Goal: Navigation & Orientation: Understand site structure

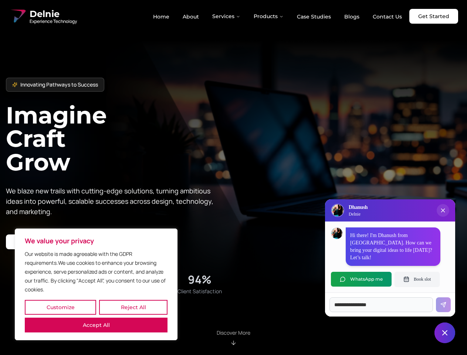
click at [60, 307] on button "Customize" at bounding box center [60, 307] width 71 height 15
click at [0, 0] on div at bounding box center [0, 0] width 0 height 0
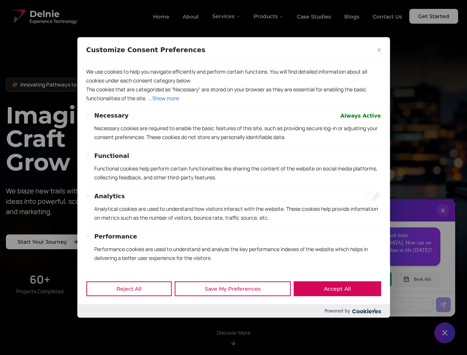
click at [96, 269] on div "Performance Performance cookies are used to understand and analyze the key perf…" at bounding box center [237, 250] width 287 height 36
click at [233, 178] on p "Functional cookies help perform certain functionalities like sharing the conten…" at bounding box center [237, 173] width 287 height 18
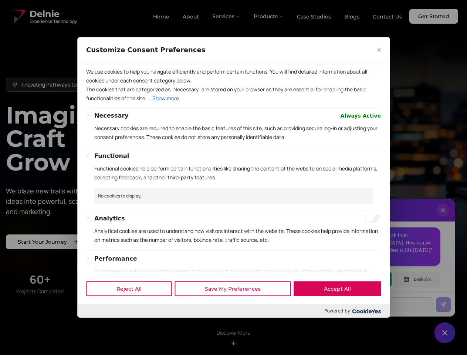
click at [227, 16] on div at bounding box center [233, 177] width 467 height 355
click at [269, 16] on div at bounding box center [233, 177] width 467 height 355
click at [443, 218] on div at bounding box center [233, 177] width 467 height 355
click at [361, 279] on div "Reject All Save My Preferences Accept All" at bounding box center [233, 288] width 313 height 31
click at [417, 279] on div at bounding box center [233, 177] width 467 height 355
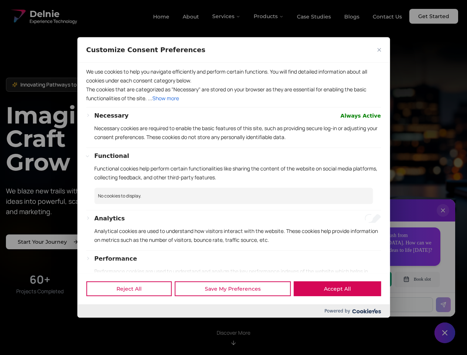
click at [445, 333] on div at bounding box center [233, 177] width 467 height 355
